Goal: Information Seeking & Learning: Learn about a topic

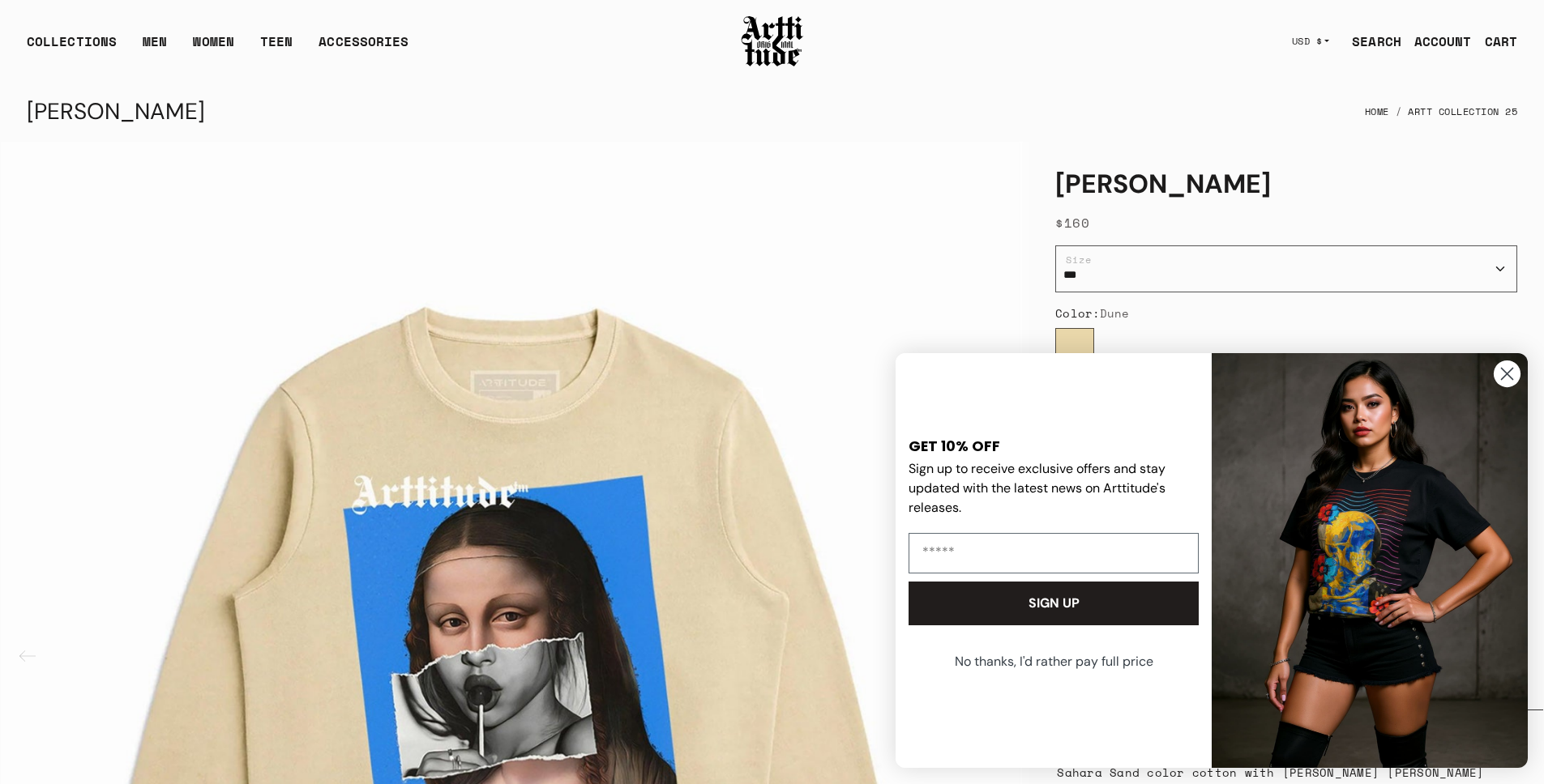
click at [1510, 374] on circle "Close dialog" at bounding box center [1507, 374] width 26 height 26
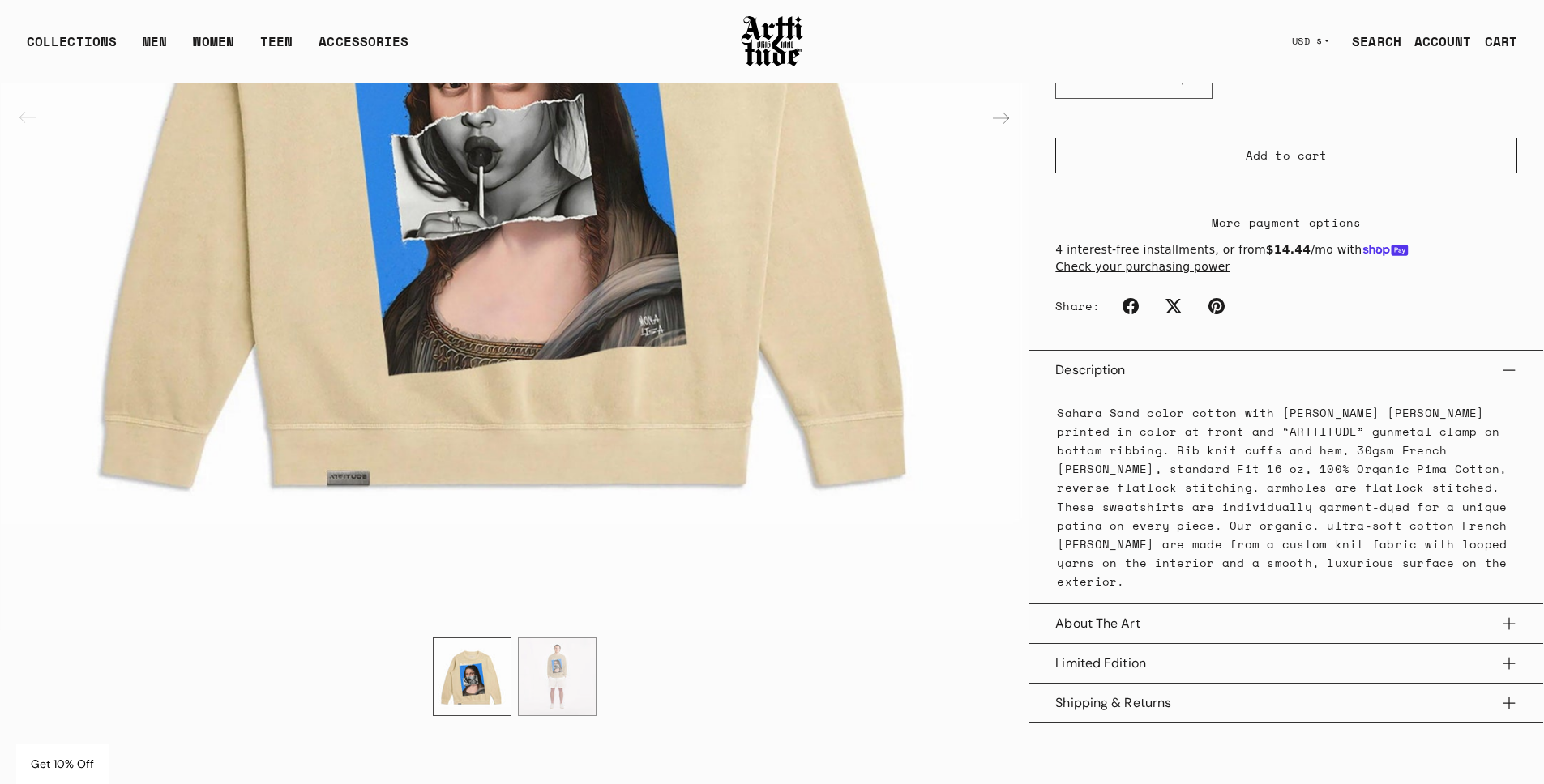
scroll to position [563, 0]
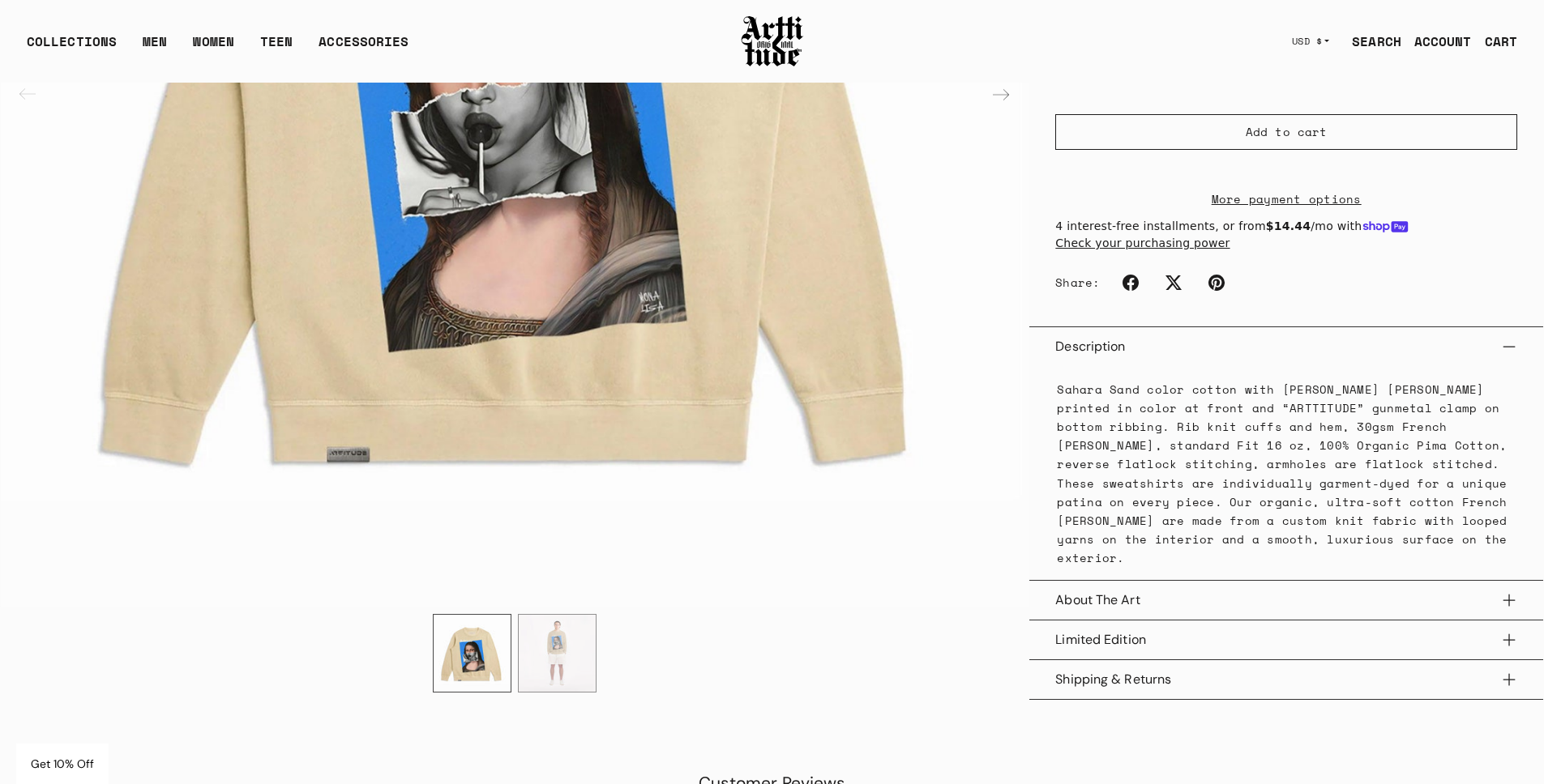
click at [1195, 598] on button "About The Art" at bounding box center [1286, 601] width 462 height 39
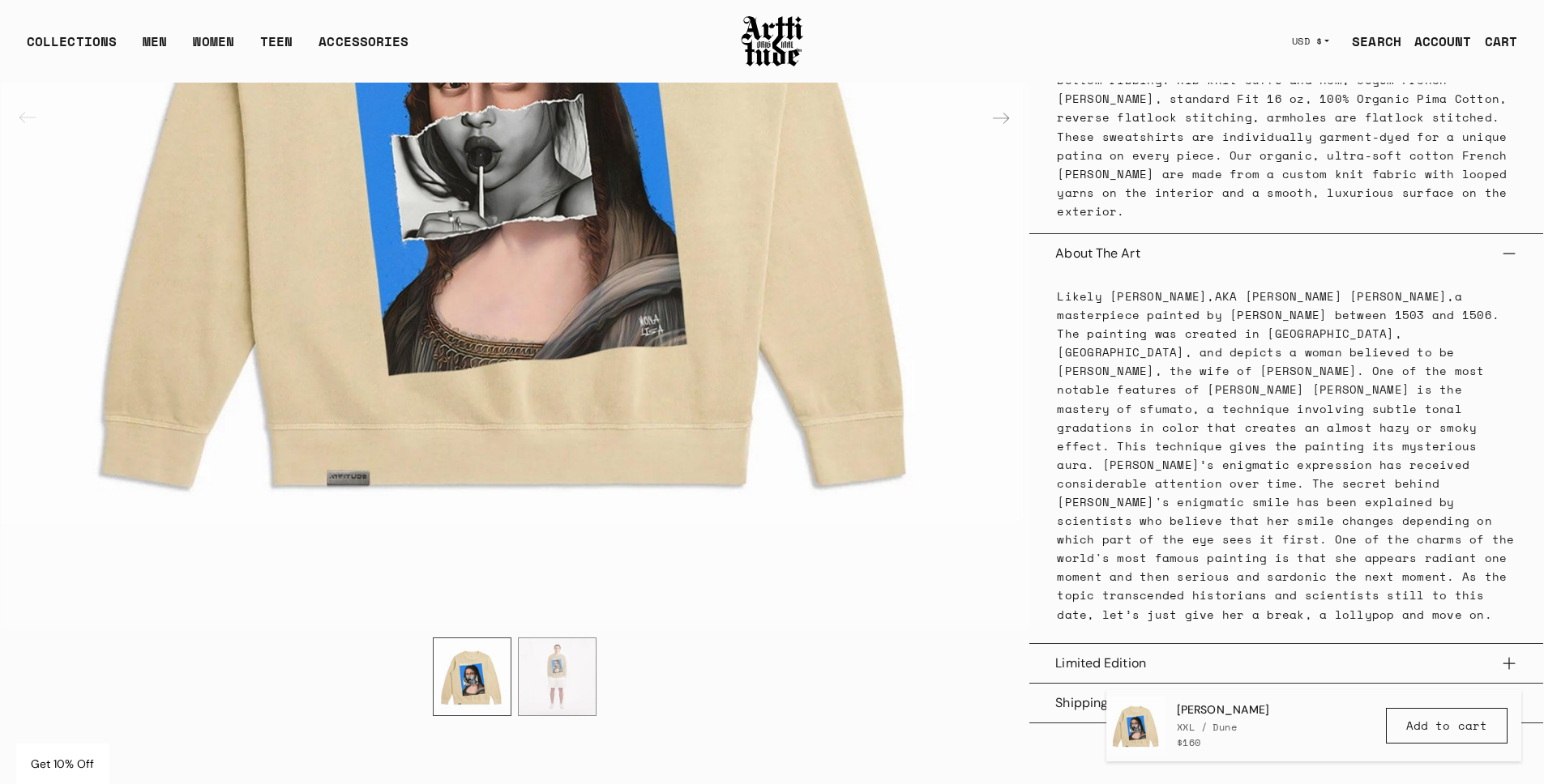
scroll to position [761, 0]
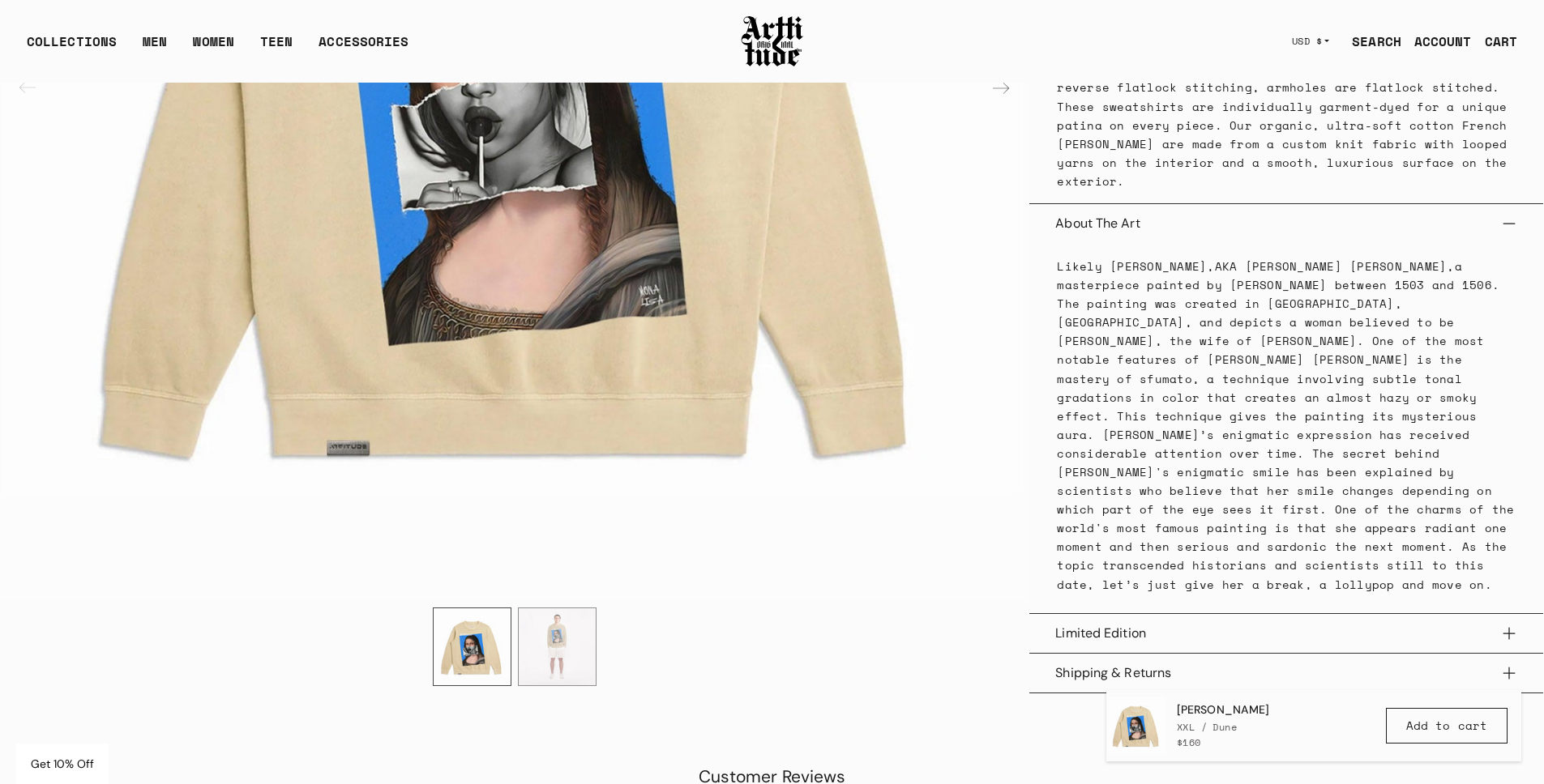
click at [1200, 614] on button "Limited Edition" at bounding box center [1286, 633] width 462 height 39
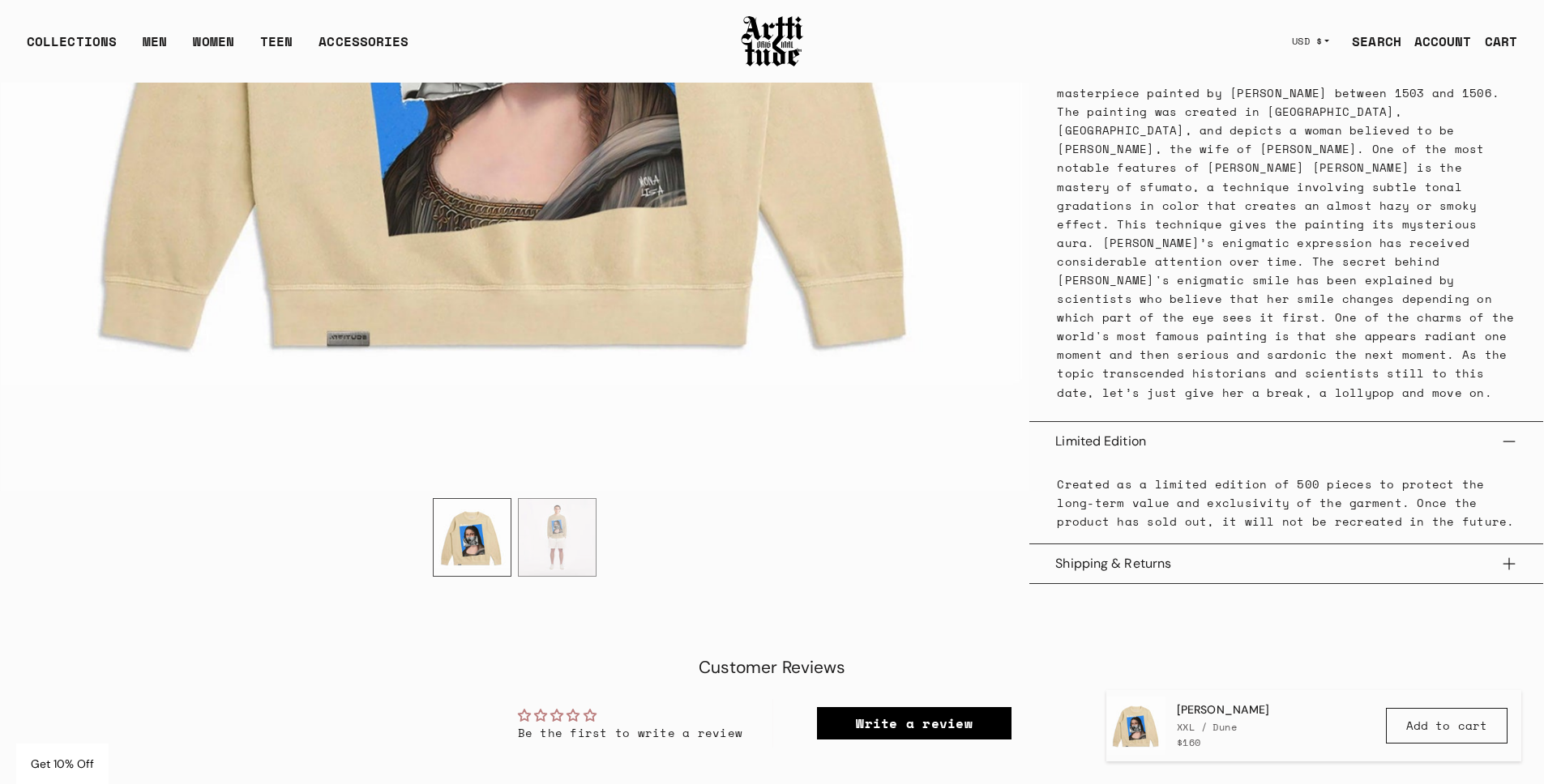
scroll to position [1021, 0]
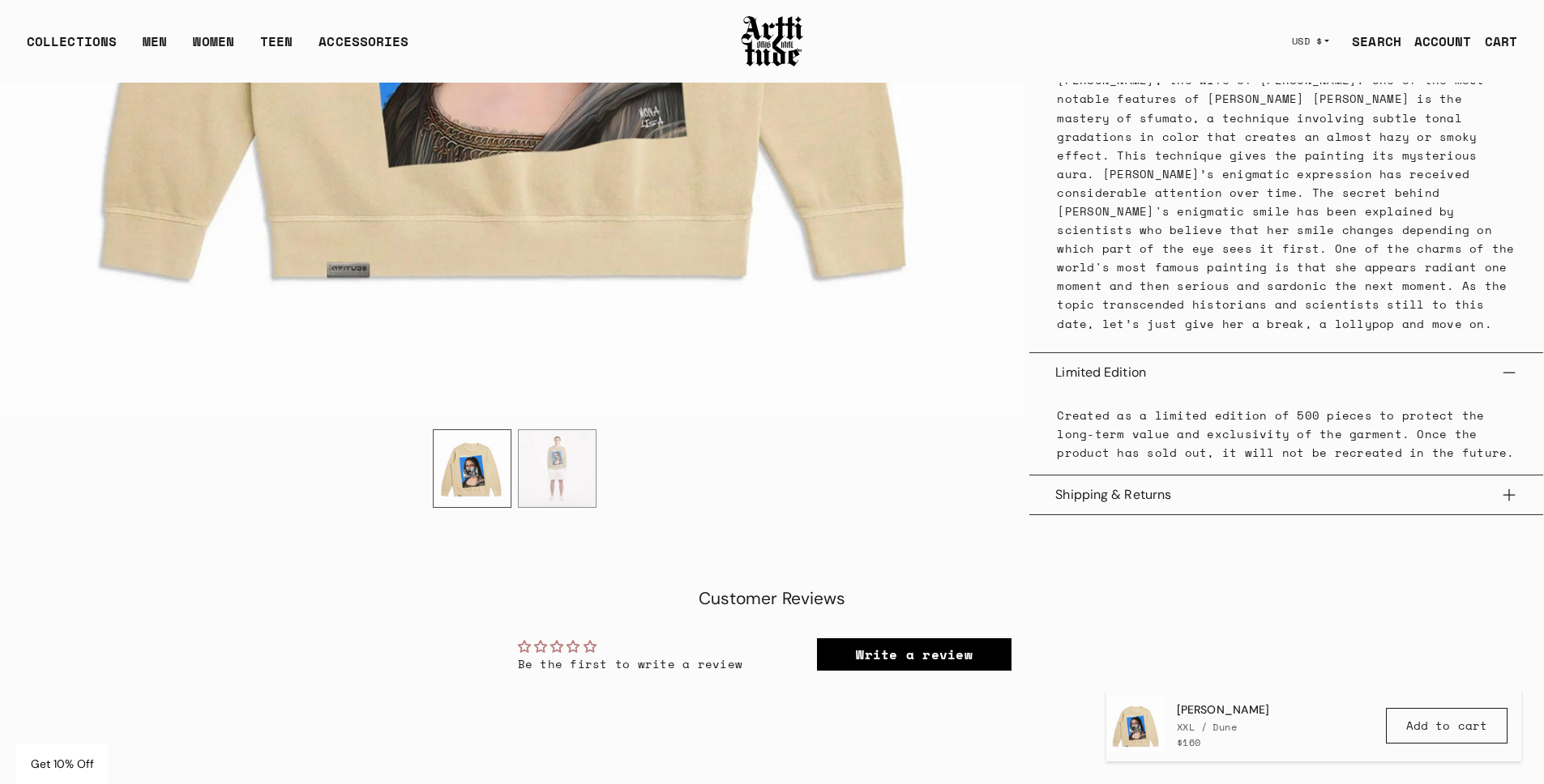
click at [1188, 475] on button "Shipping & Returns" at bounding box center [1286, 495] width 462 height 39
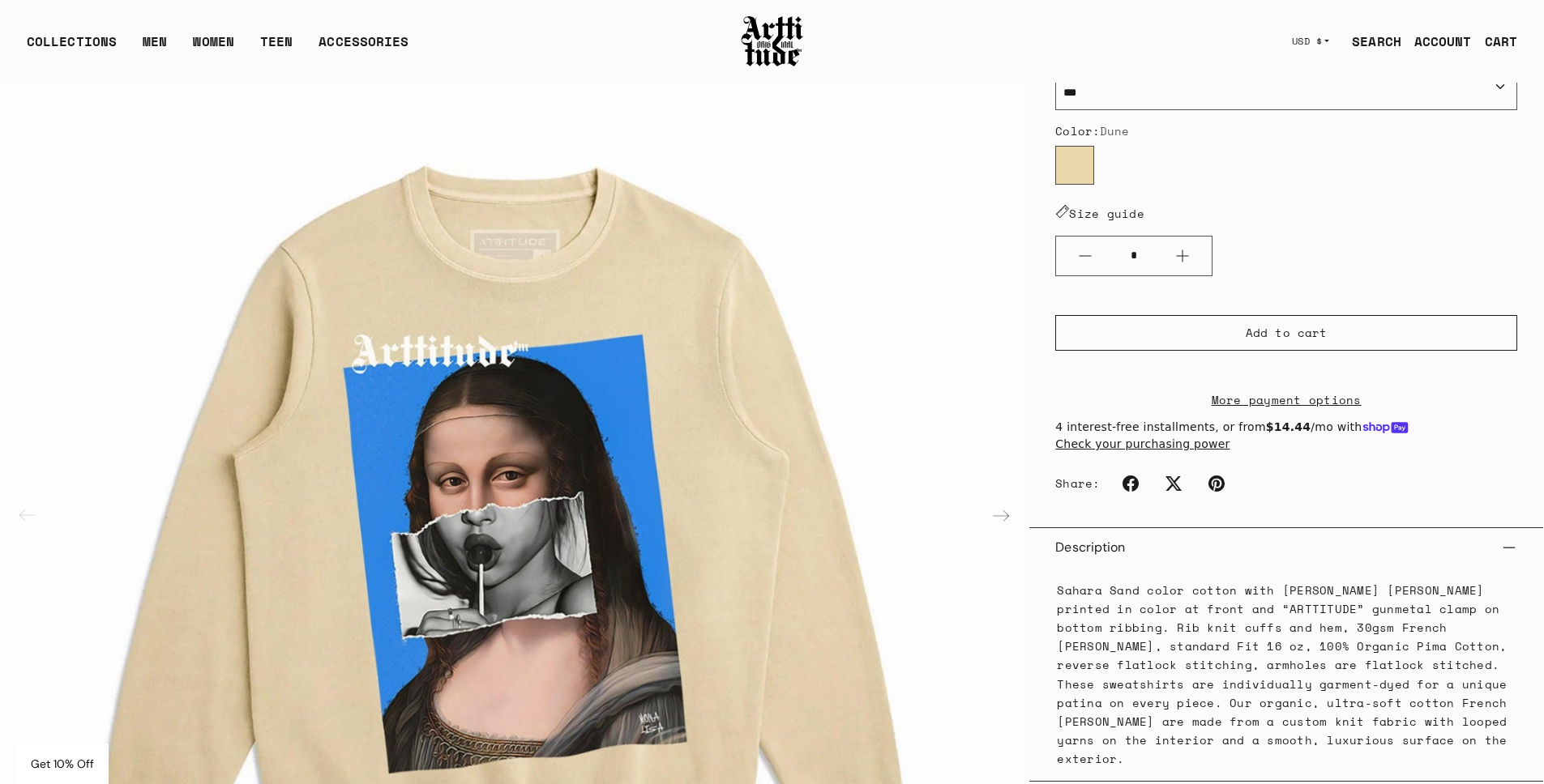
scroll to position [0, 0]
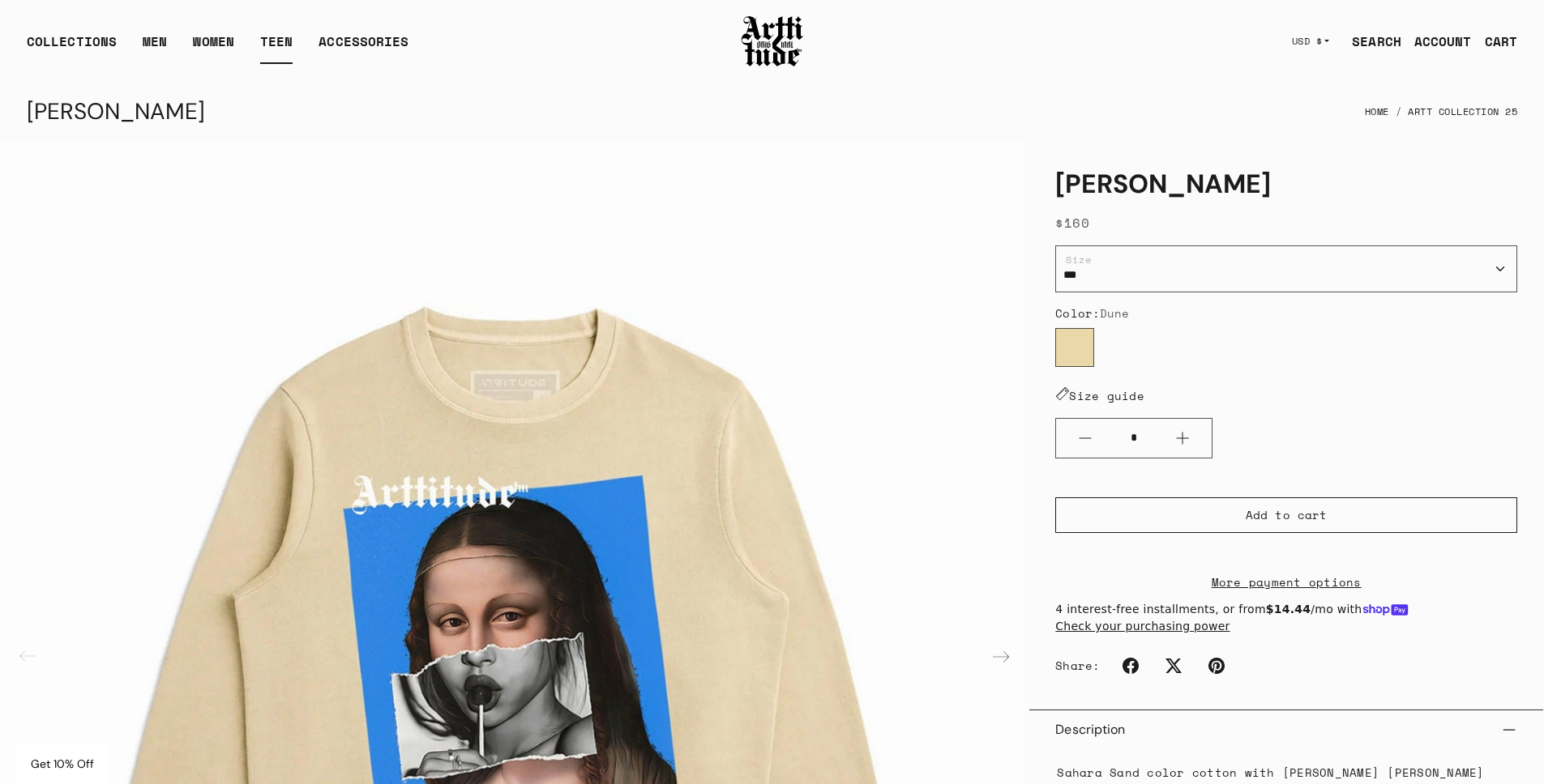
click at [271, 45] on link "TEEN" at bounding box center [276, 48] width 33 height 33
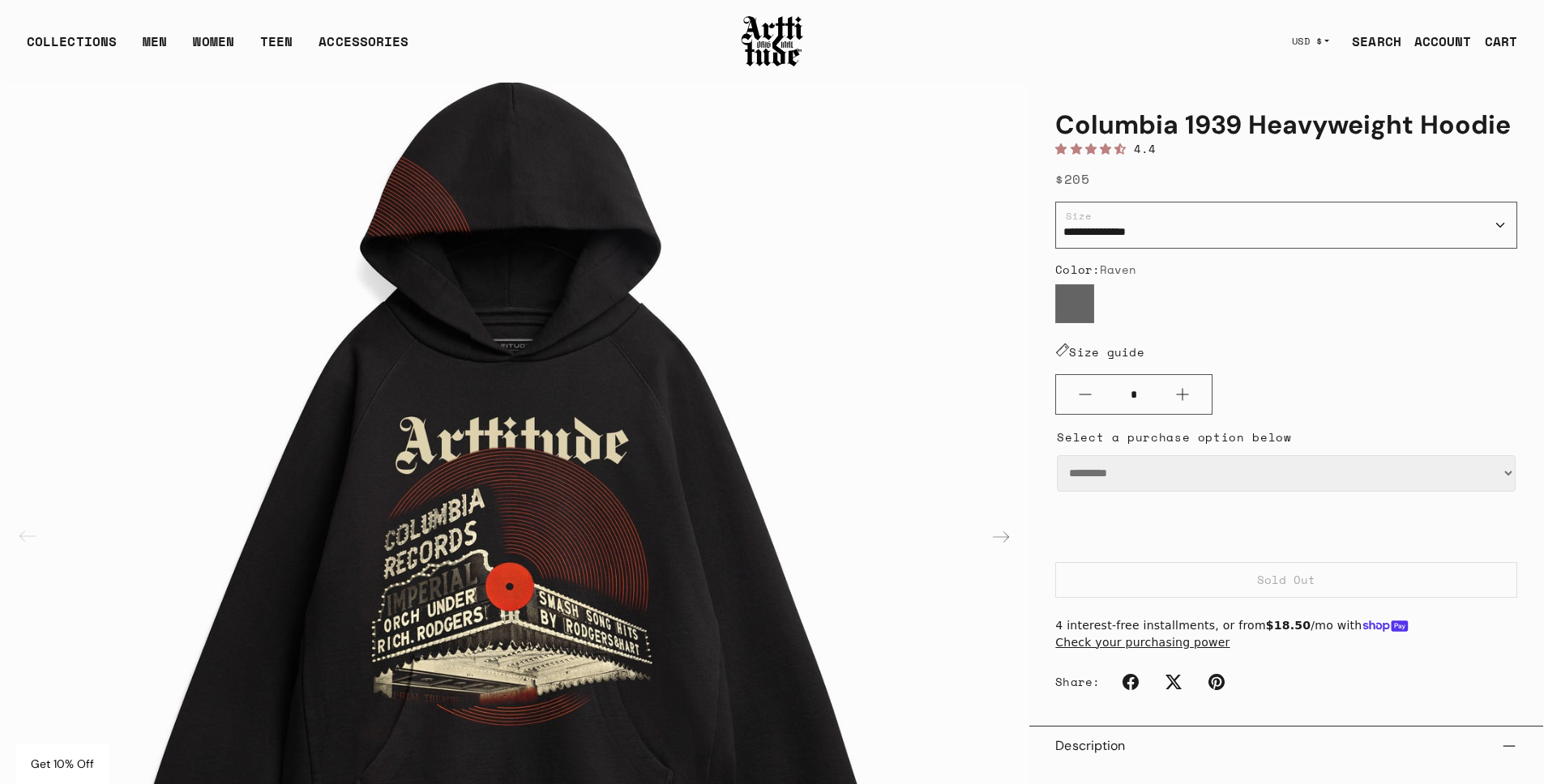
scroll to position [102, 0]
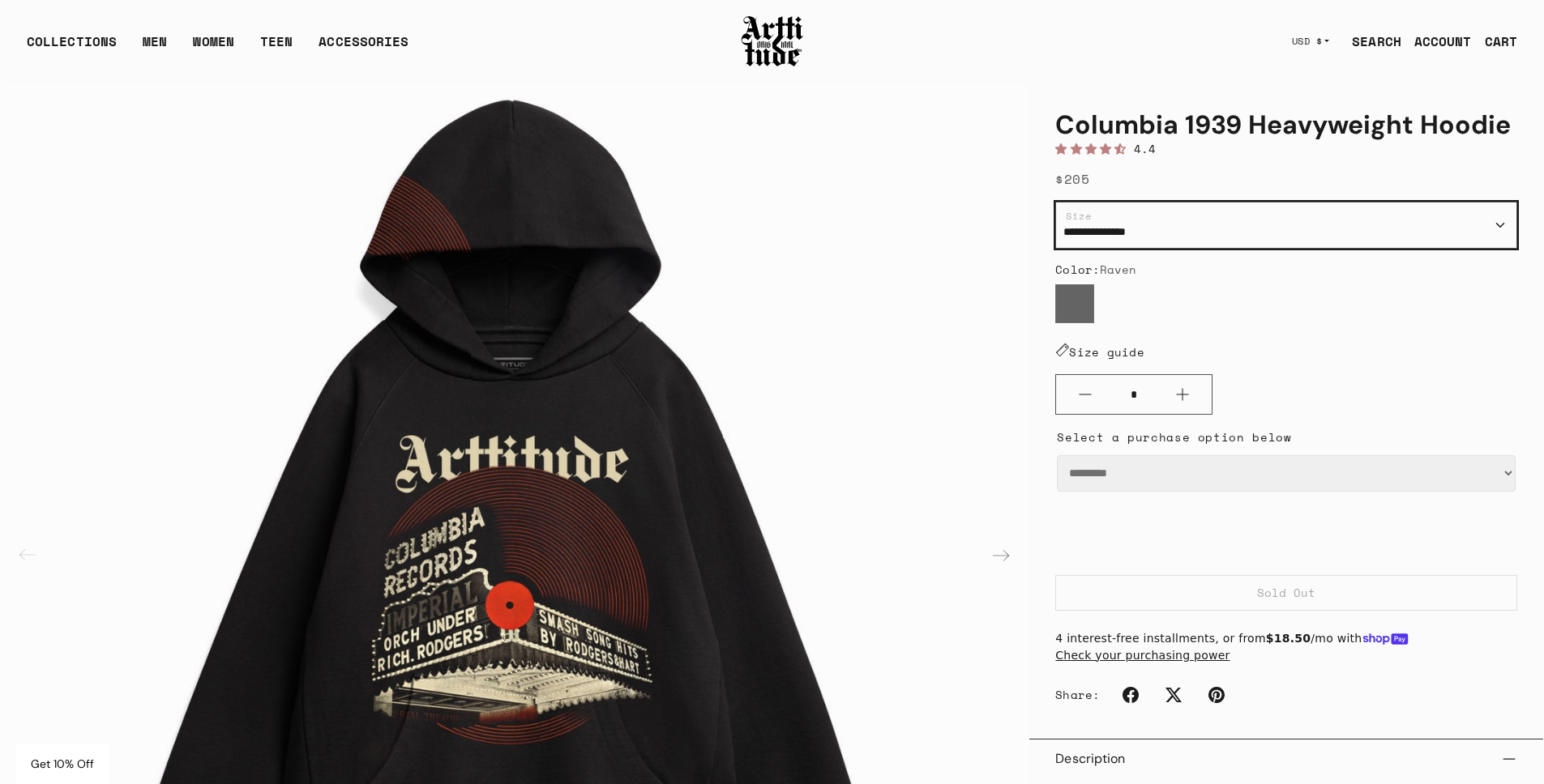
click at [1214, 229] on select "**********" at bounding box center [1286, 226] width 462 height 47
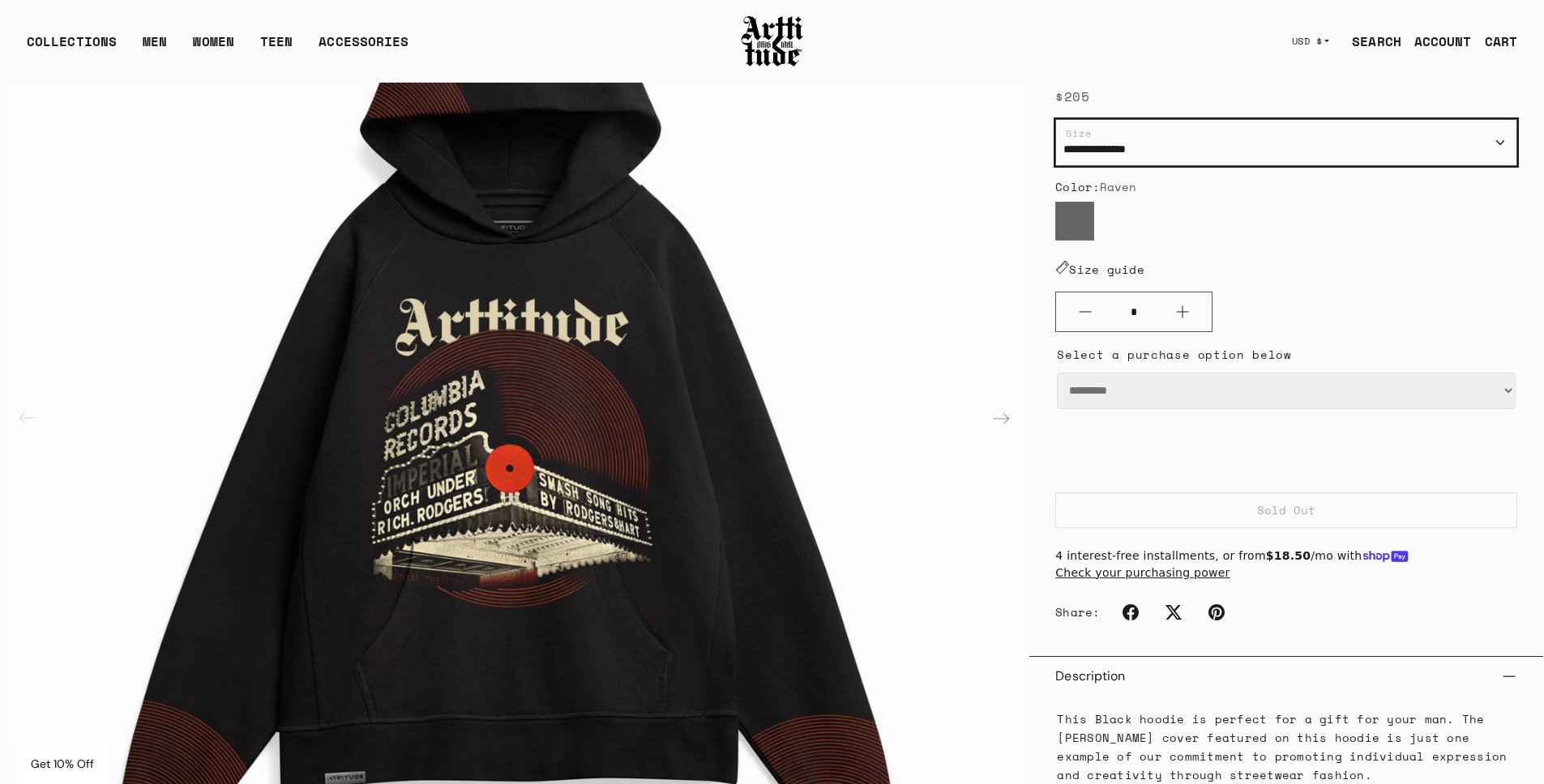
scroll to position [283, 0]
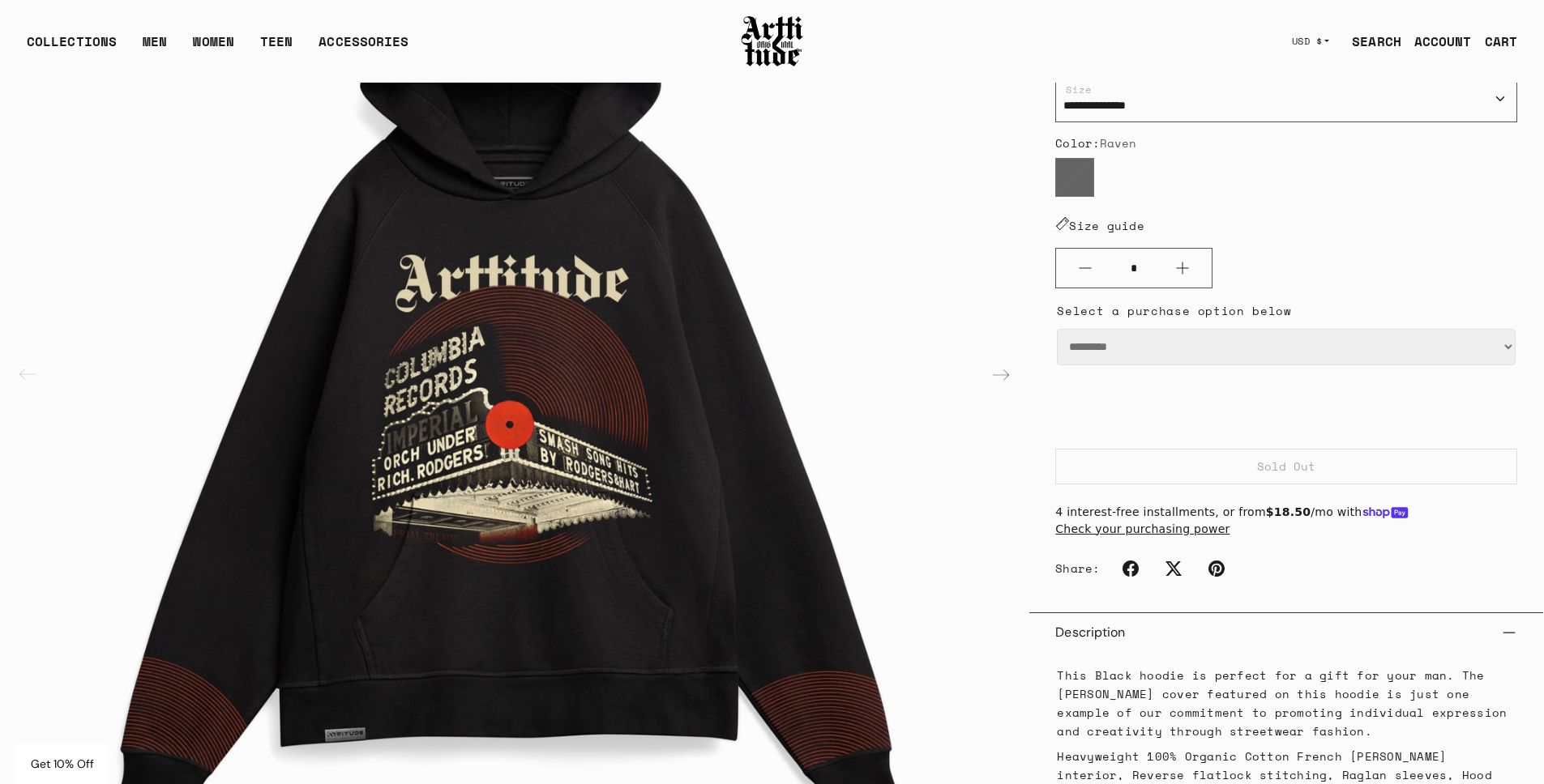
click at [1254, 347] on select "*********" at bounding box center [1286, 347] width 459 height 36
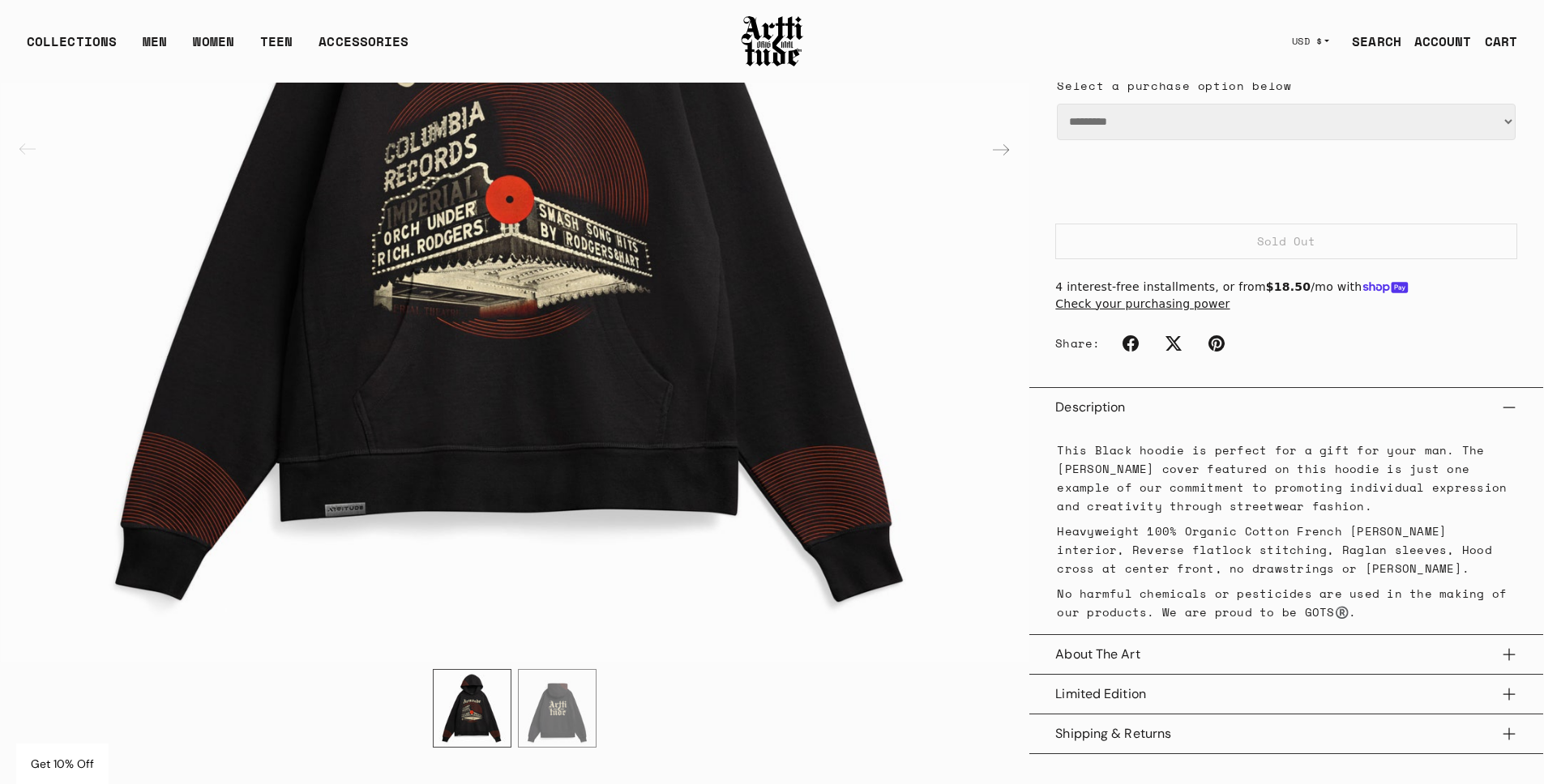
scroll to position [345, 0]
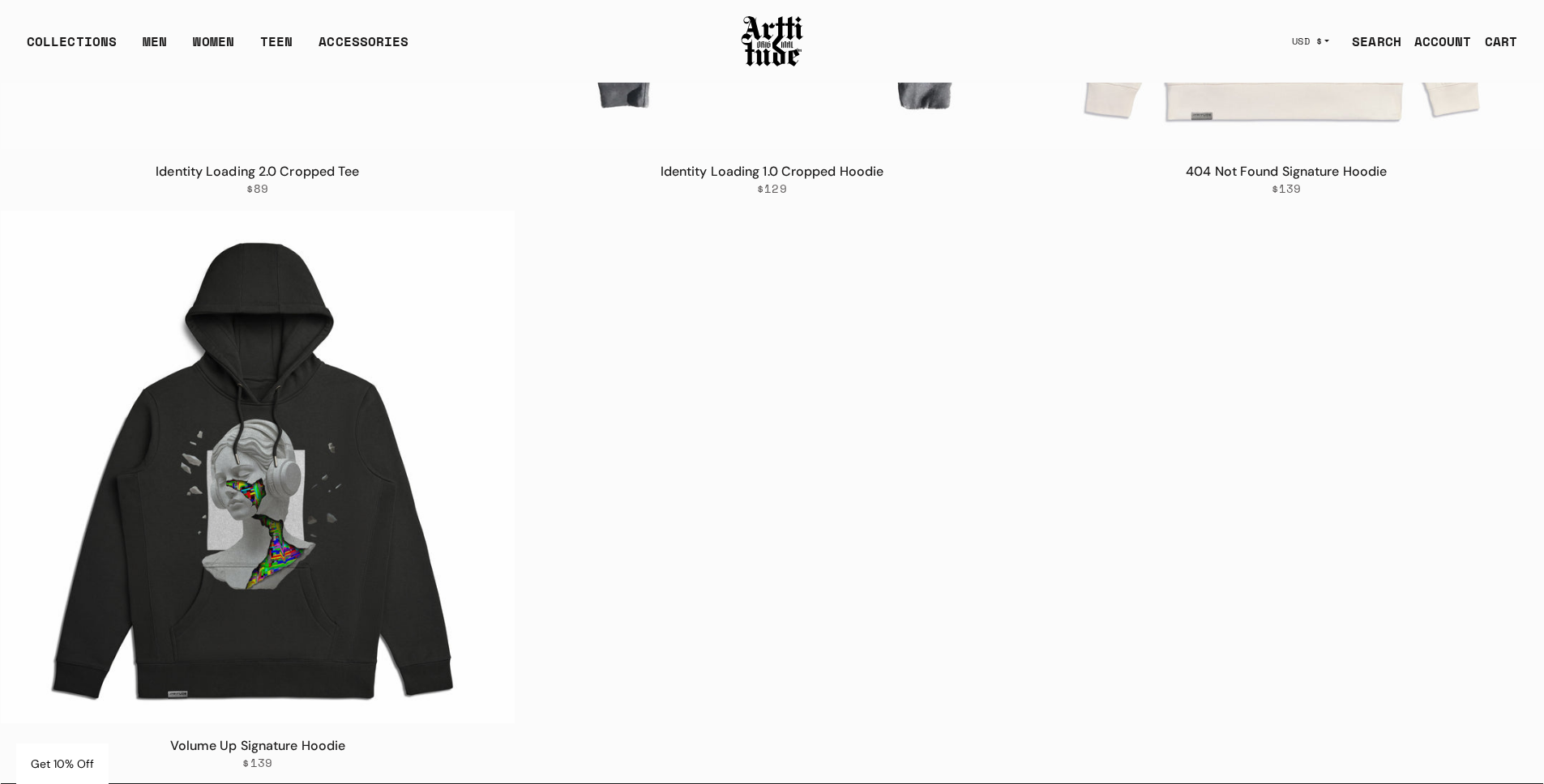
scroll to position [544, 0]
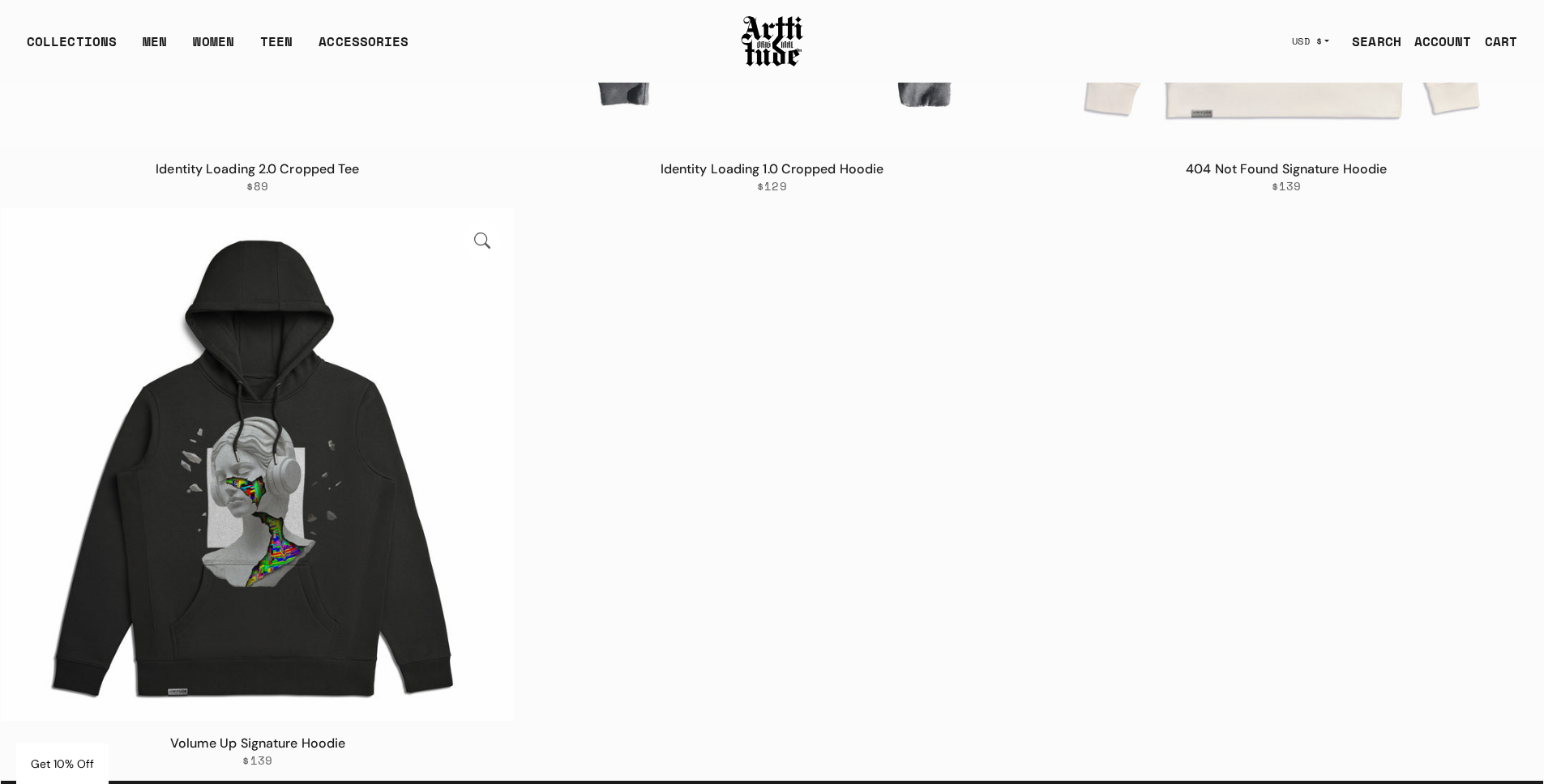
click at [310, 426] on img at bounding box center [258, 465] width 513 height 513
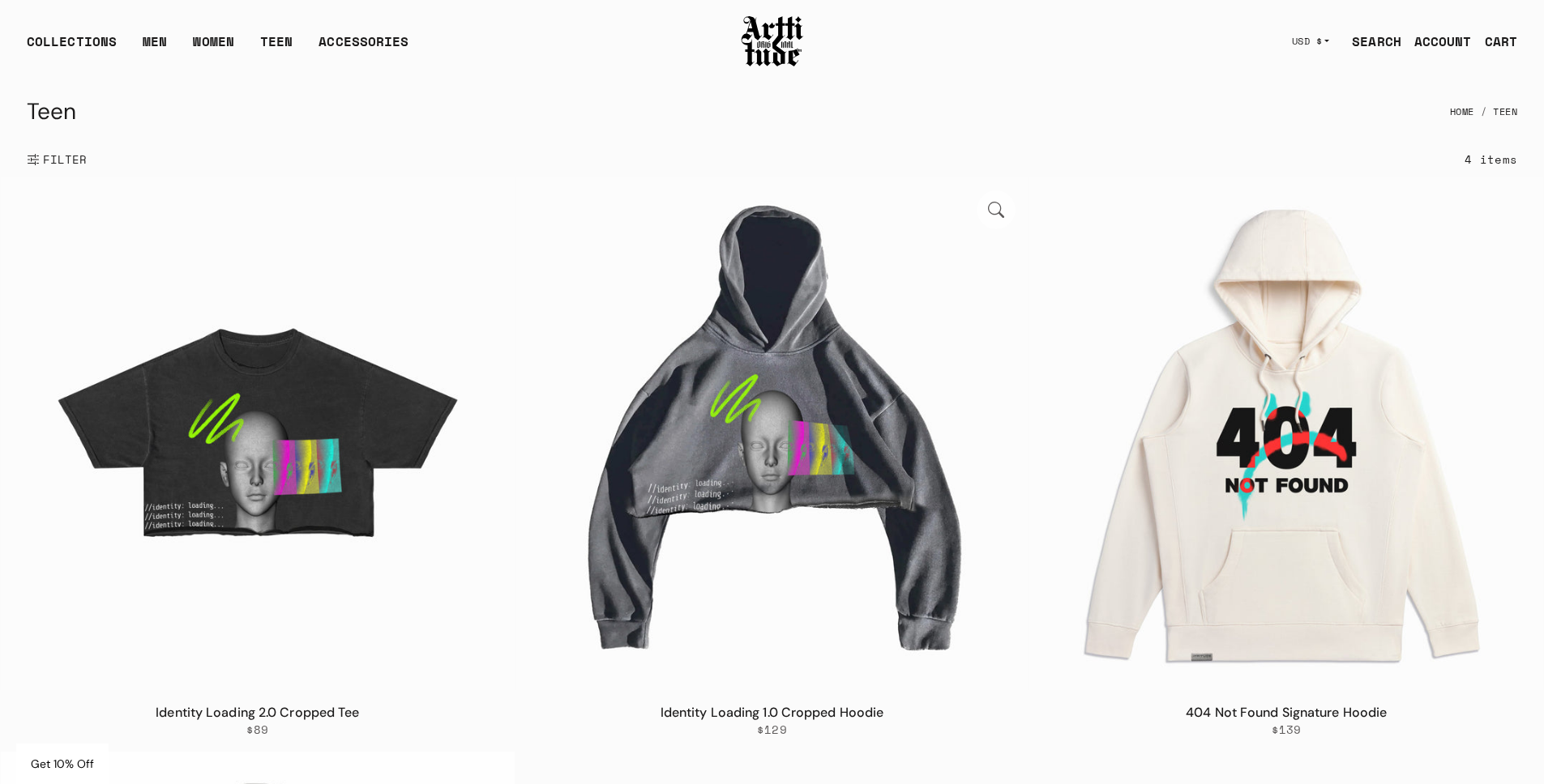
click at [784, 445] on img at bounding box center [772, 434] width 513 height 513
